Goal: Navigation & Orientation: Find specific page/section

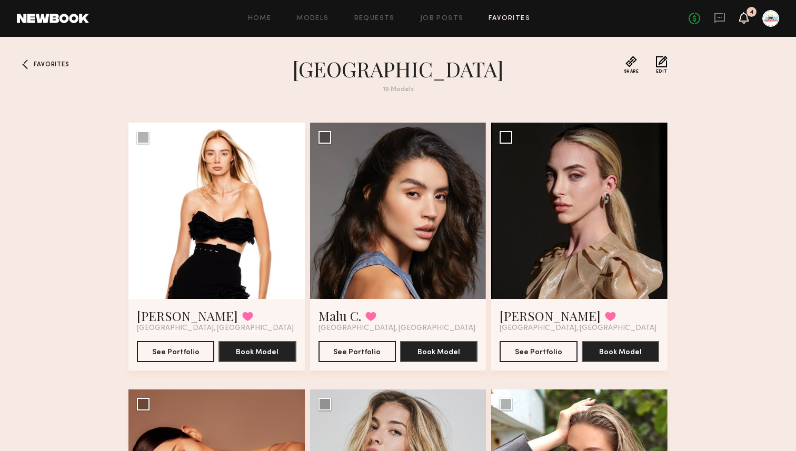
click at [742, 16] on icon at bounding box center [743, 17] width 8 height 7
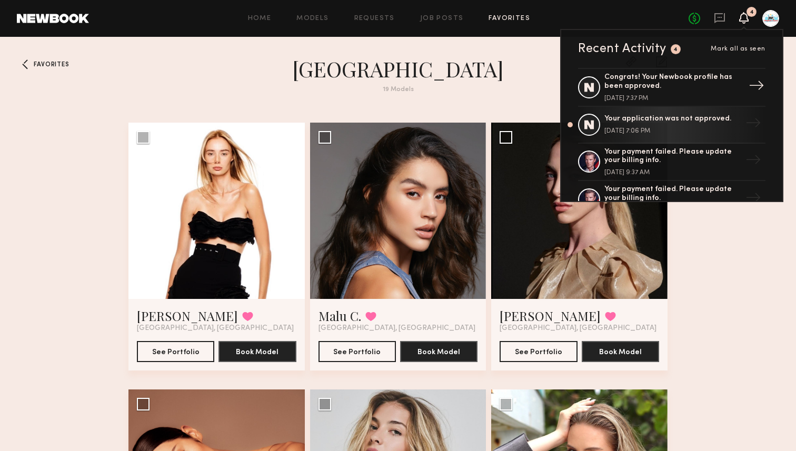
click at [644, 77] on div "Congrats! Your Newbook profile has been approved." at bounding box center [672, 82] width 137 height 18
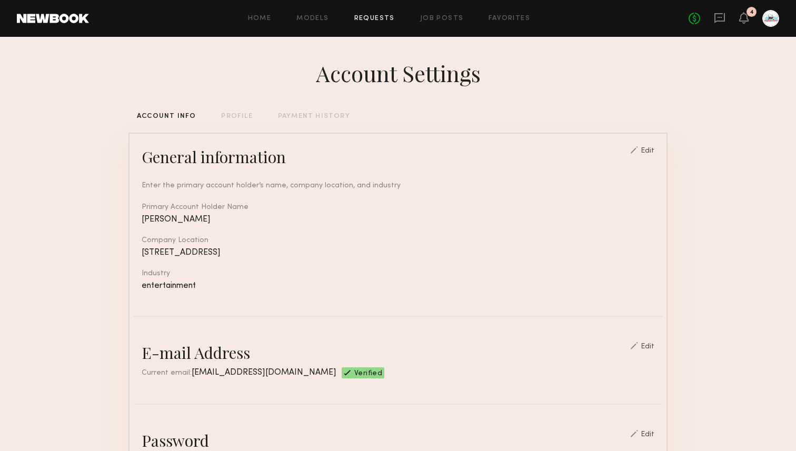
click at [372, 17] on link "Requests" at bounding box center [374, 18] width 41 height 7
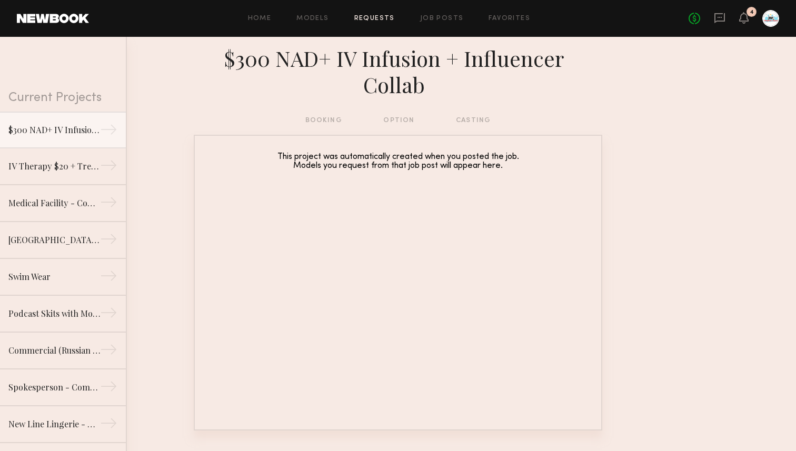
drag, startPoint x: 317, startPoint y: 107, endPoint x: 316, endPoint y: 113, distance: 5.4
click at [317, 107] on div "$300 NAD+ IV Infusion + Influencer Collab" at bounding box center [398, 76] width 796 height 78
click at [315, 117] on div "booking option casting" at bounding box center [398, 121] width 186 height 12
click at [302, 29] on header "Home Models Requests Job Posts Favorites Sign Out No fees up to $5,000 4" at bounding box center [398, 18] width 796 height 37
click at [307, 23] on div "Home Models Requests Job Posts Favorites Sign Out No fees up to $5,000 4" at bounding box center [434, 18] width 690 height 17
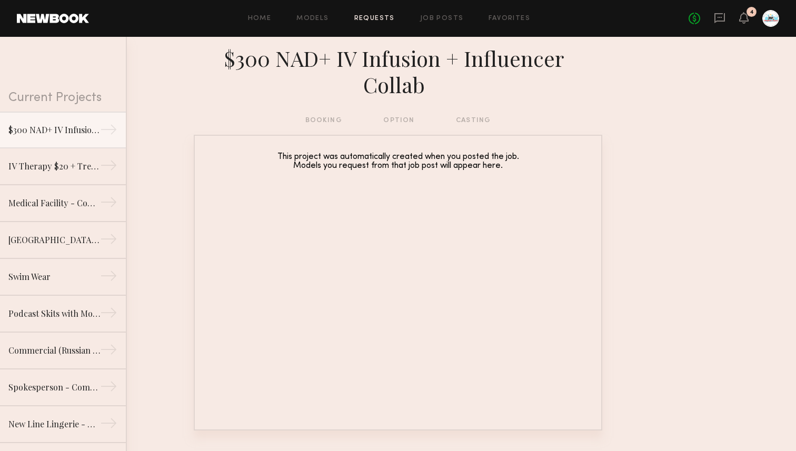
click at [308, 13] on div "Home Models Requests Job Posts Favorites Sign Out No fees up to $5,000 4" at bounding box center [434, 18] width 690 height 17
click at [303, 17] on link "Models" at bounding box center [312, 18] width 32 height 7
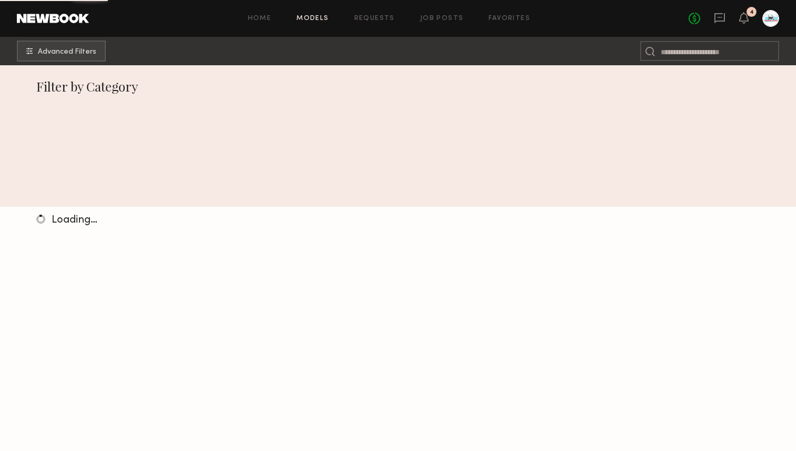
click at [265, 16] on link "Home" at bounding box center [260, 18] width 24 height 7
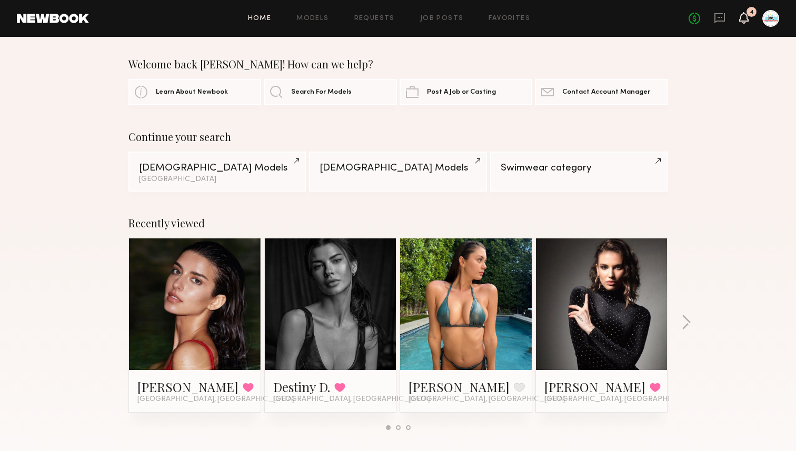
click at [739, 15] on icon at bounding box center [743, 18] width 9 height 12
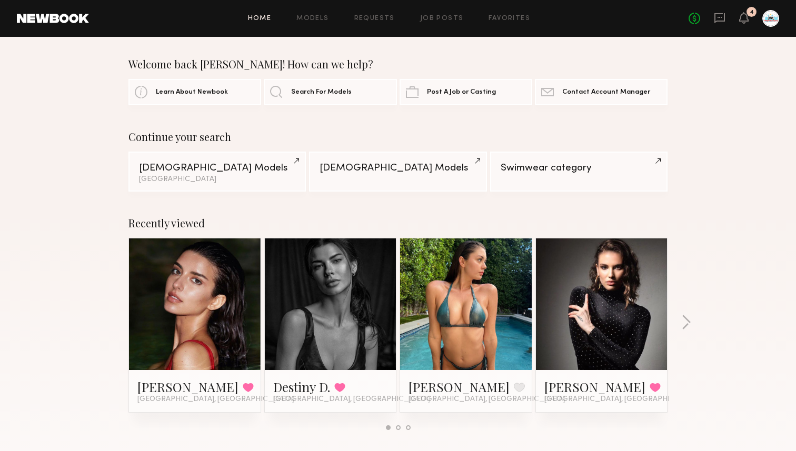
click at [26, 25] on header "Home Models Requests Job Posts Favorites Sign Out No fees up to $5,000 4" at bounding box center [398, 18] width 796 height 37
